Goal: Obtain resource: Download file/media

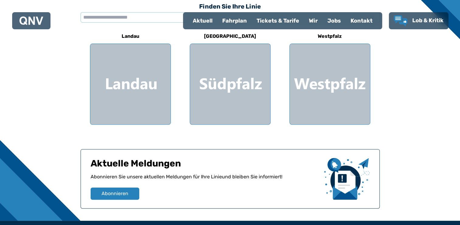
scroll to position [122, 0]
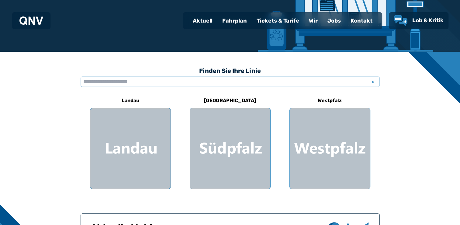
click at [239, 20] on div "Fahrplan" at bounding box center [235, 21] width 34 height 16
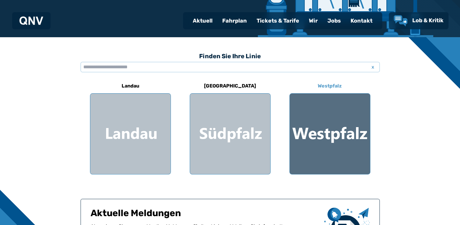
scroll to position [152, 0]
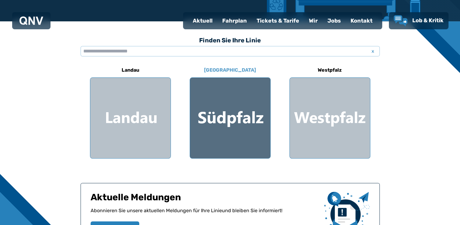
click at [238, 114] on div at bounding box center [230, 118] width 80 height 80
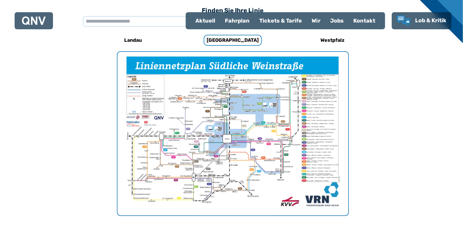
scroll to position [187, 0]
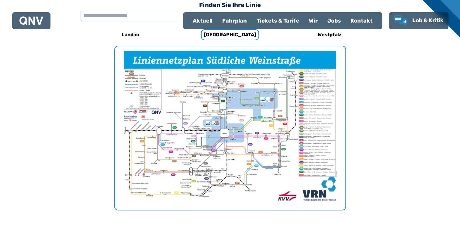
click at [226, 116] on img "1 von 1" at bounding box center [230, 127] width 231 height 163
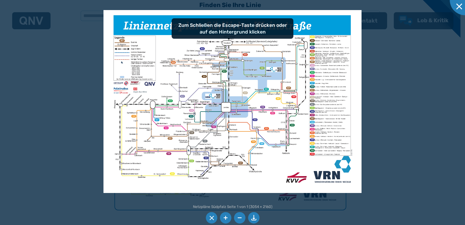
click at [238, 114] on img at bounding box center [232, 101] width 258 height 182
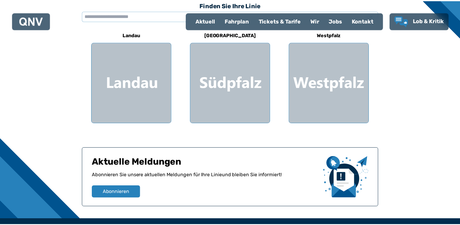
scroll to position [152, 0]
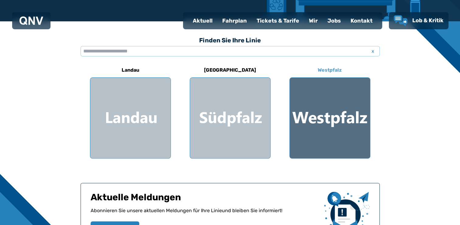
click at [317, 107] on div at bounding box center [330, 118] width 80 height 80
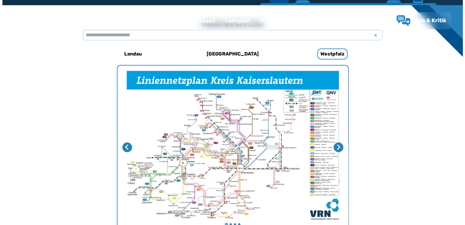
scroll to position [187, 0]
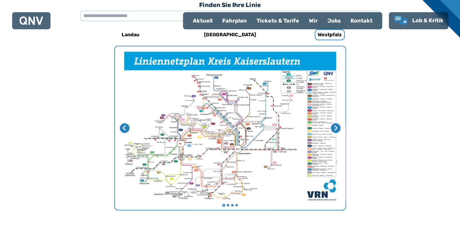
click at [196, 125] on img "1 von 4" at bounding box center [230, 127] width 231 height 163
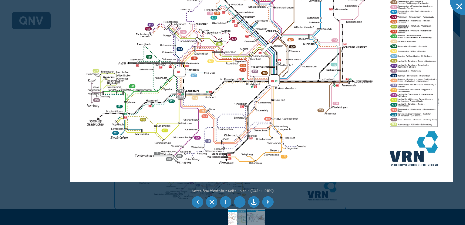
click at [255, 200] on li at bounding box center [254, 202] width 12 height 12
